Goal: Communication & Community: Answer question/provide support

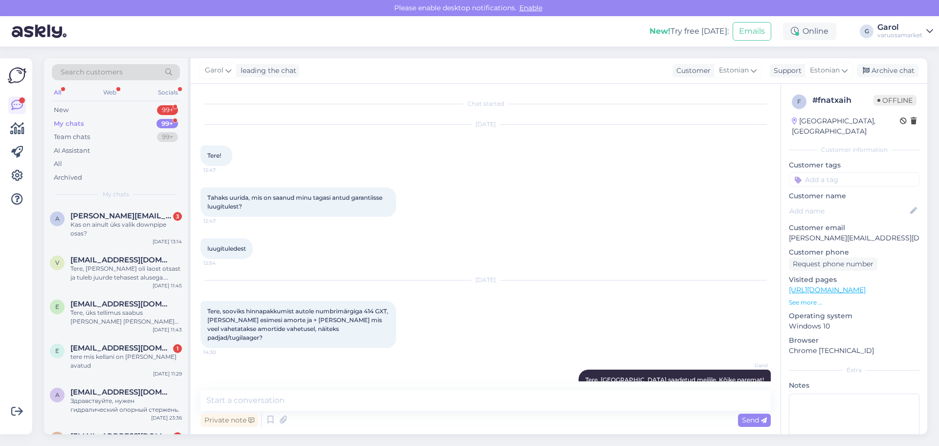
scroll to position [1427, 0]
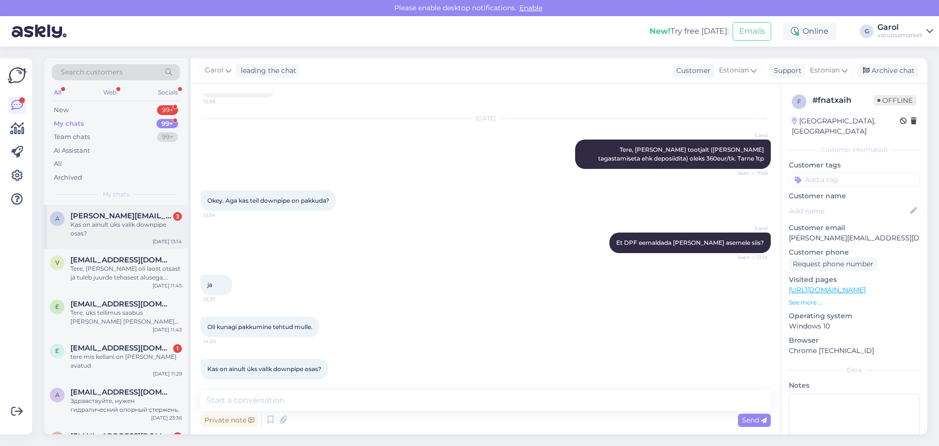
click at [122, 223] on div "Kas on ainult üks valik downpipe osas?" at bounding box center [126, 229] width 112 height 18
click at [302, 403] on textarea at bounding box center [486, 400] width 570 height 21
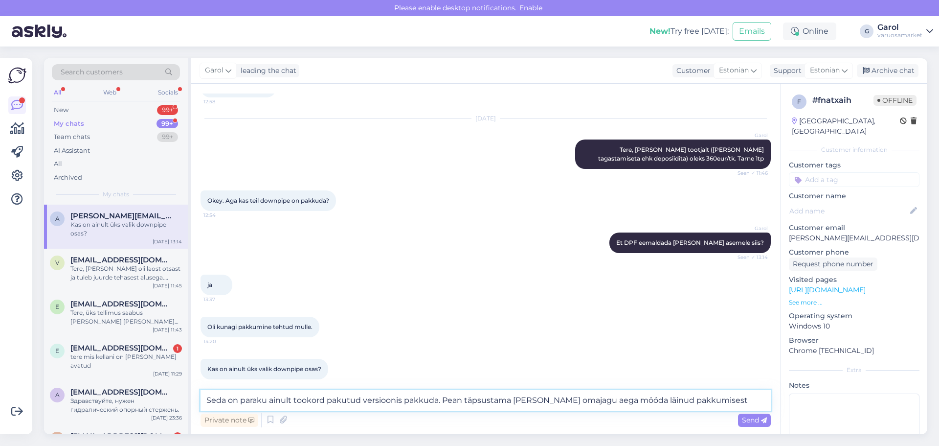
type textarea "Seda on paraku ainult tookord pakutud versioonis pakkuda. Pean täpsustama [PERS…"
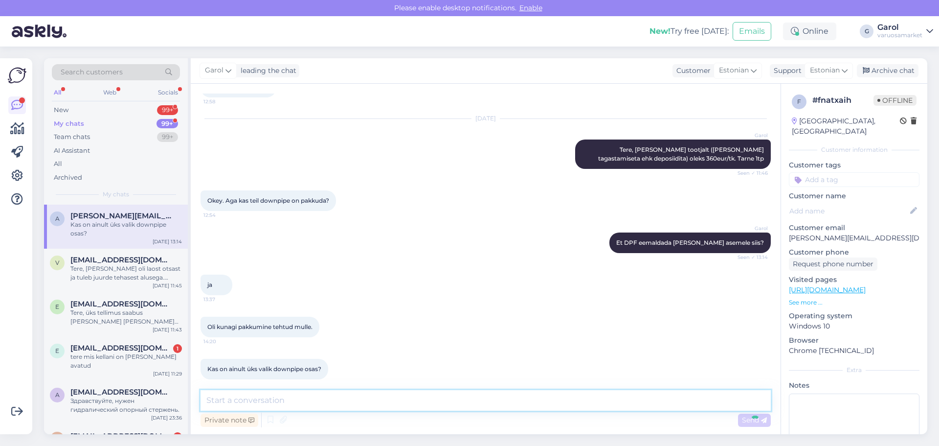
scroll to position [1487, 0]
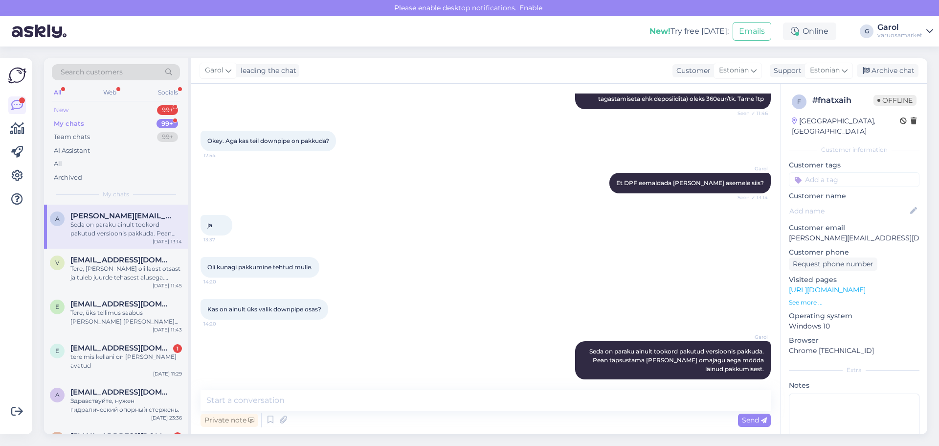
click at [131, 109] on div "New 99+" at bounding box center [116, 110] width 128 height 14
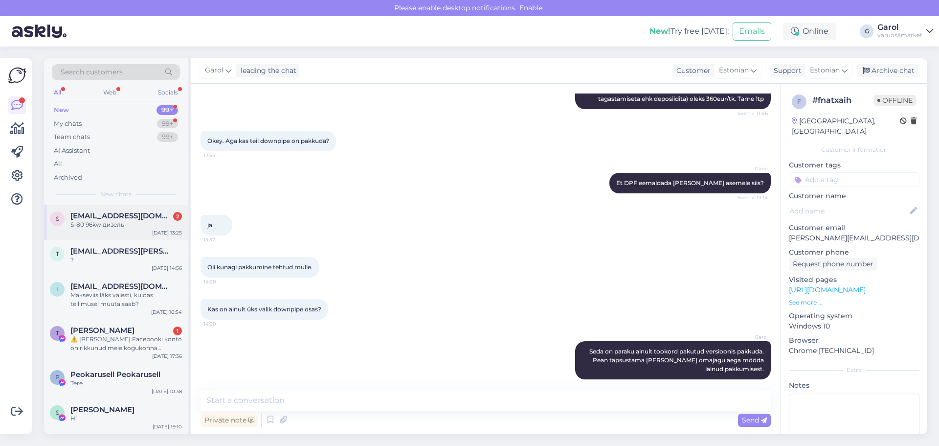
click at [130, 224] on div "S-80 96kw дизель" at bounding box center [126, 224] width 112 height 9
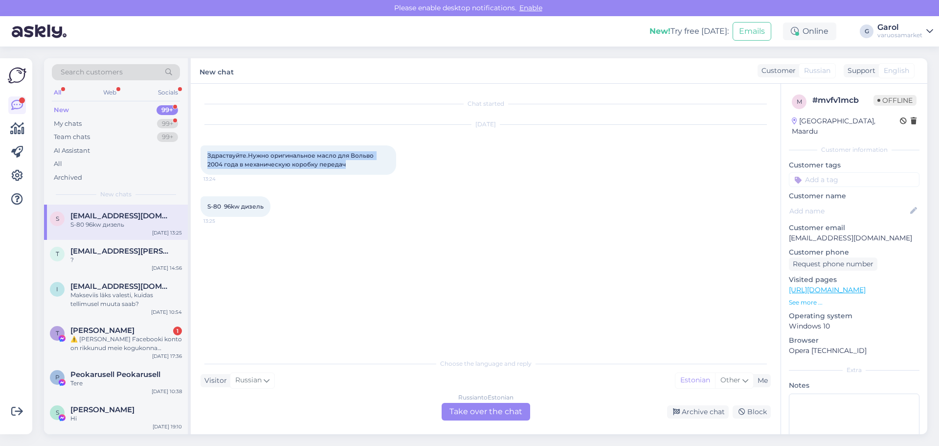
drag, startPoint x: 207, startPoint y: 156, endPoint x: 346, endPoint y: 166, distance: 138.8
click at [346, 166] on div "Здраствуйте.Нужно оригинальное масло для Вольво 2004 года в механическую коробк…" at bounding box center [299, 159] width 196 height 29
copy span "Здраствуйте.Нужно оригинальное масло для Вольво 2004 года в механическую коробк…"
click at [246, 208] on span "S-80 96kw дизель" at bounding box center [235, 205] width 56 height 7
click at [476, 413] on div "Russian to Estonian Take over the chat" at bounding box center [486, 412] width 89 height 18
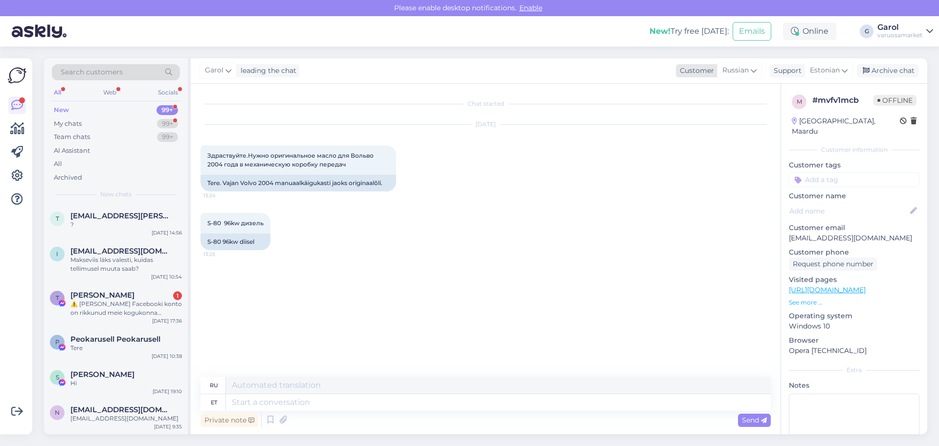
click at [740, 69] on span "Russian" at bounding box center [735, 70] width 26 height 11
click at [787, 73] on div "Support" at bounding box center [786, 71] width 32 height 10
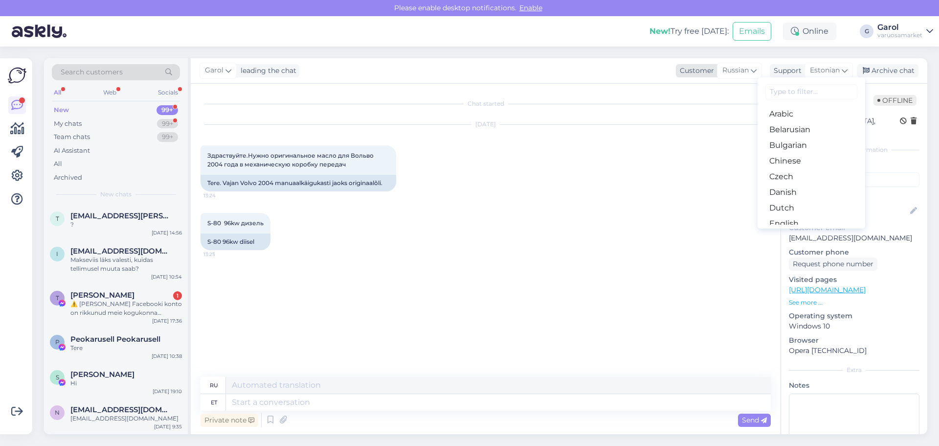
click at [728, 71] on span "Russian" at bounding box center [735, 70] width 26 height 11
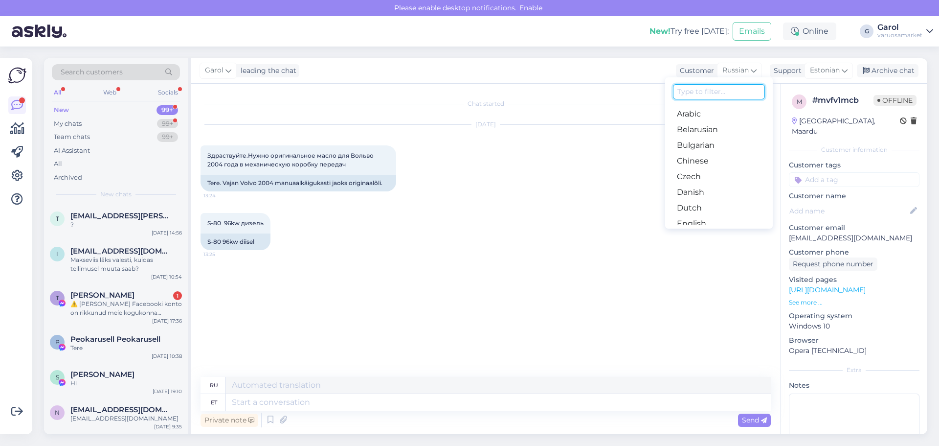
click at [711, 92] on input at bounding box center [719, 91] width 92 height 15
type input "eng"
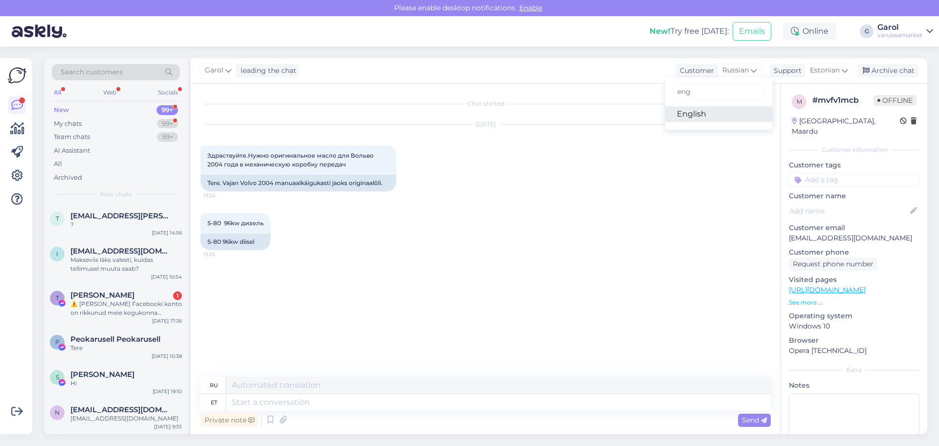
click at [697, 112] on link "English" at bounding box center [719, 114] width 108 height 16
click at [786, 71] on div "Support" at bounding box center [786, 71] width 32 height 10
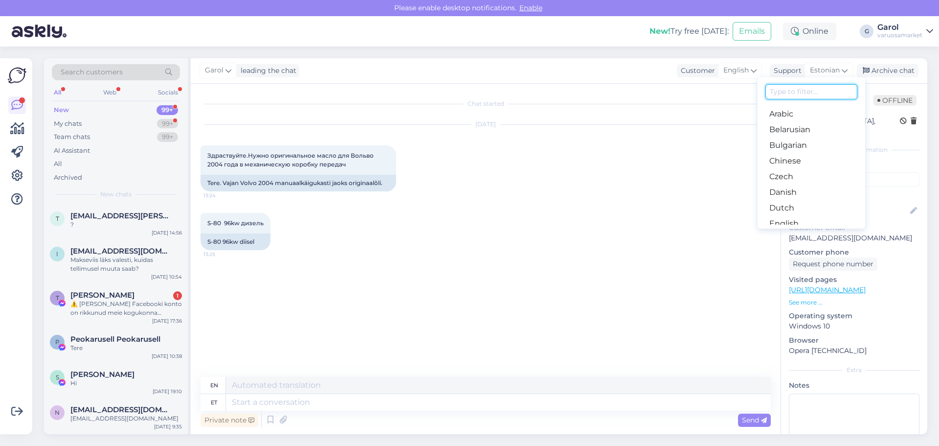
click at [777, 89] on input at bounding box center [811, 91] width 92 height 15
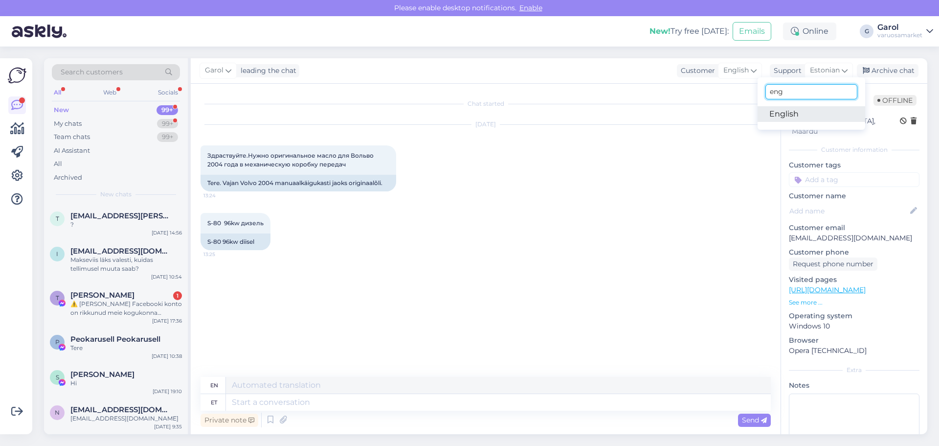
type input "eng"
click at [791, 110] on link "English" at bounding box center [812, 114] width 108 height 16
click at [271, 401] on textarea at bounding box center [486, 400] width 570 height 21
paste textarea "Здравствуйте, напишите пожалуйста регистрационный номер автомобиля."
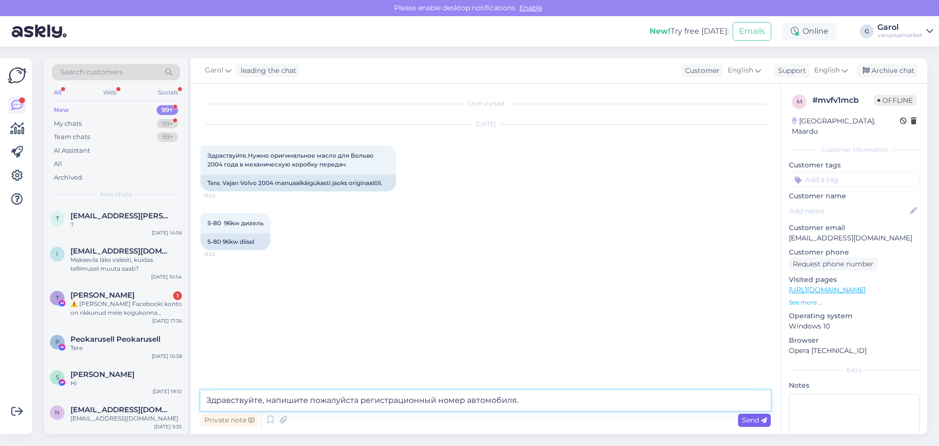
type textarea "Здравствуйте, напишите пожалуйста регистрационный номер автомобиля."
click at [762, 421] on icon at bounding box center [764, 420] width 6 height 6
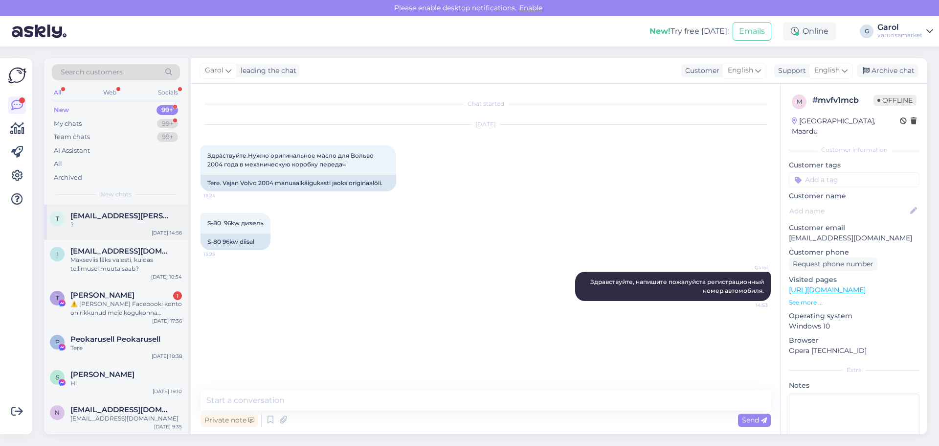
click at [129, 227] on div "?" at bounding box center [126, 224] width 112 height 9
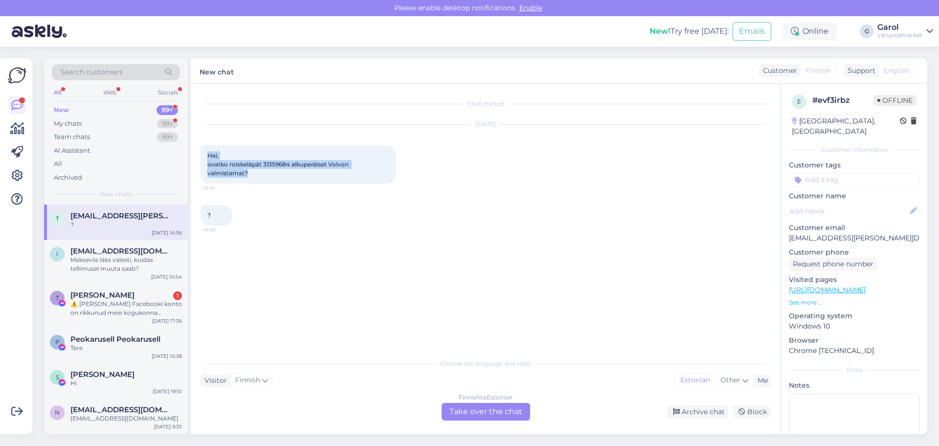
drag, startPoint x: 207, startPoint y: 155, endPoint x: 256, endPoint y: 173, distance: 52.0
click at [256, 173] on div "Hei, ovatko roiskeläpät 31359684 alkuperäiset Volvon valmistamat? 14:41" at bounding box center [299, 164] width 196 height 38
copy span "Hei, ovatko roiskeläpät 31359684 alkuperäiset Volvon valmistamat?"
click at [279, 162] on span "Hei, ovatko roiskeläpät 31359684 alkuperäiset Volvon valmistamat?" at bounding box center [278, 164] width 143 height 25
click at [470, 411] on div "Finnish to Estonian Take over the chat" at bounding box center [486, 412] width 89 height 18
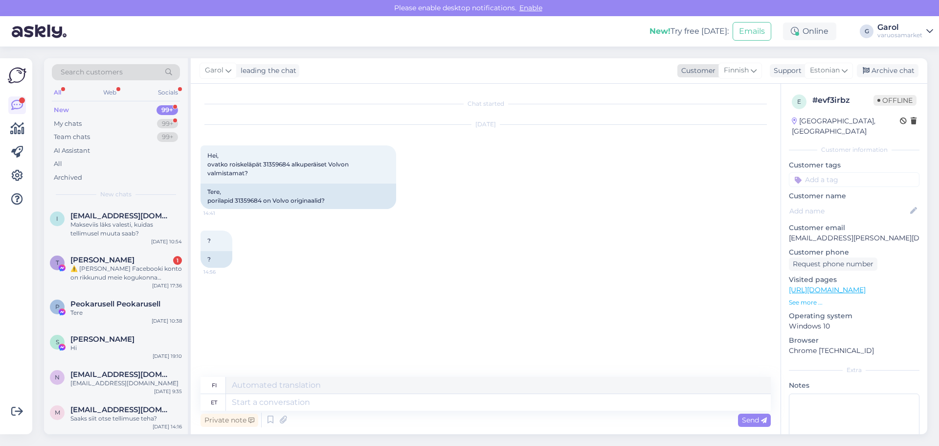
click at [741, 71] on span "Finnish" at bounding box center [736, 70] width 25 height 11
drag, startPoint x: 709, startPoint y: 92, endPoint x: 582, endPoint y: 90, distance: 127.2
click at [582, 90] on div "Garol leading the chat Customer Finnish eng English Support Estonian eng Englis…" at bounding box center [559, 246] width 737 height 376
click at [726, 73] on span "Finnish" at bounding box center [736, 70] width 25 height 11
type input "est"
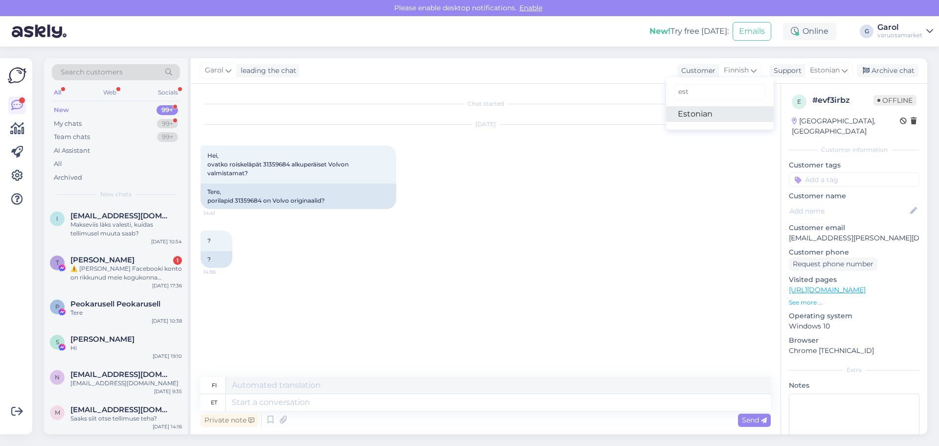
click at [698, 110] on link "Estonian" at bounding box center [720, 114] width 108 height 16
click at [350, 401] on textarea at bounding box center [486, 400] width 570 height 21
paste textarea "Hei. Nämä ovat alkuperäiset, kyllä."
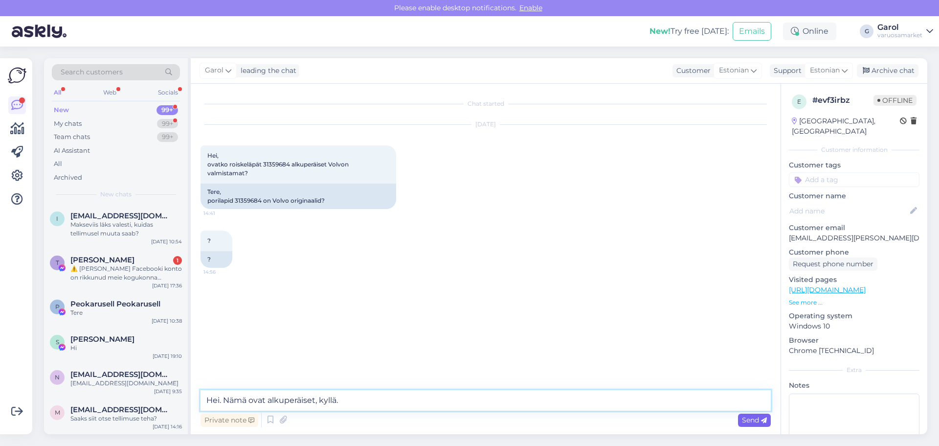
type textarea "Hei. Nämä ovat alkuperäiset, kyllä."
click at [761, 422] on span "Send" at bounding box center [754, 419] width 25 height 9
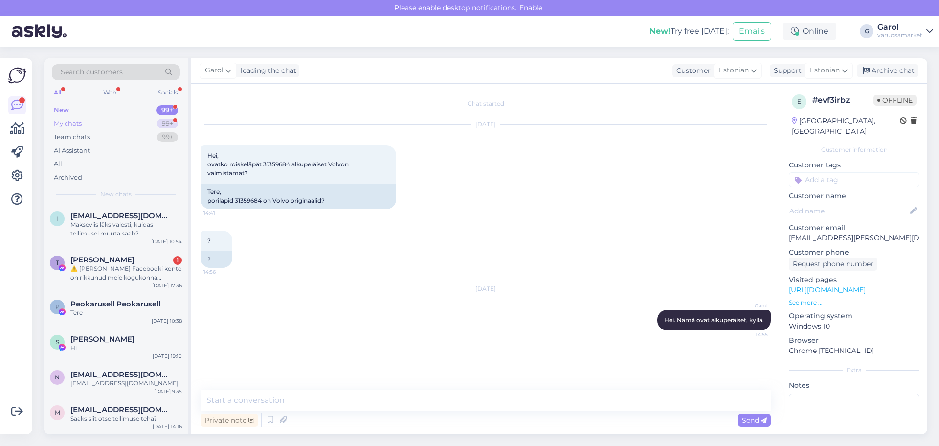
click at [144, 127] on div "My chats 99+" at bounding box center [116, 124] width 128 height 14
